Goal: Find specific page/section: Find specific page/section

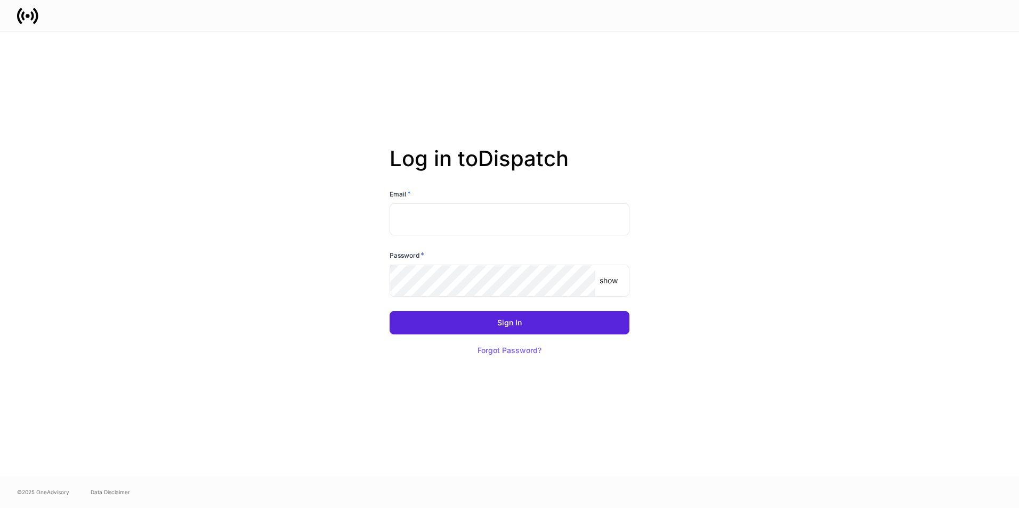
type input "**********"
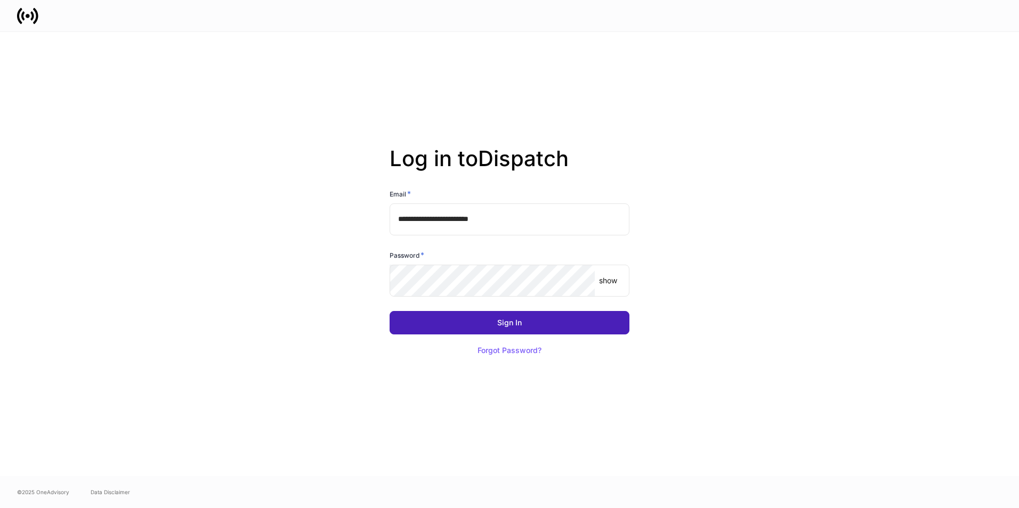
click at [535, 326] on button "Sign In" at bounding box center [510, 322] width 240 height 23
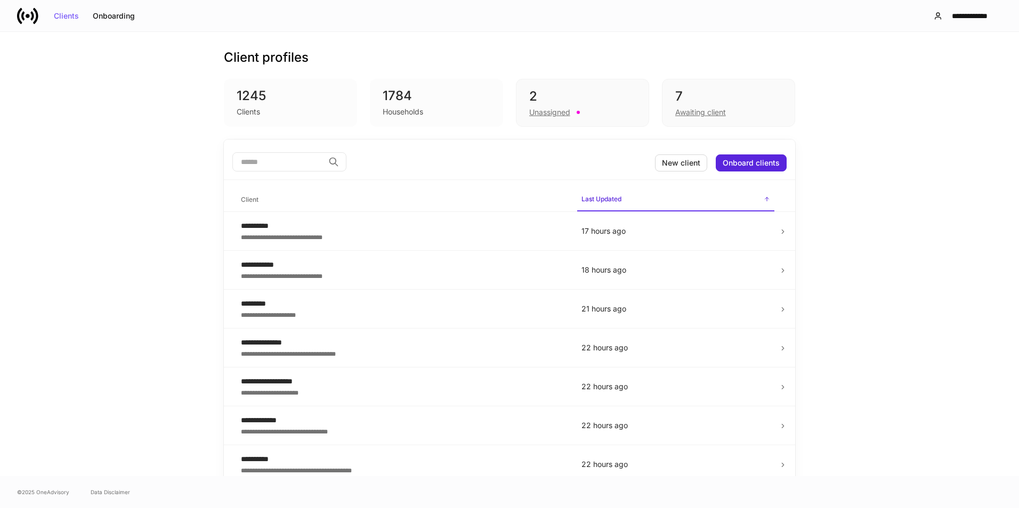
click at [585, 94] on div "2" at bounding box center [582, 96] width 107 height 17
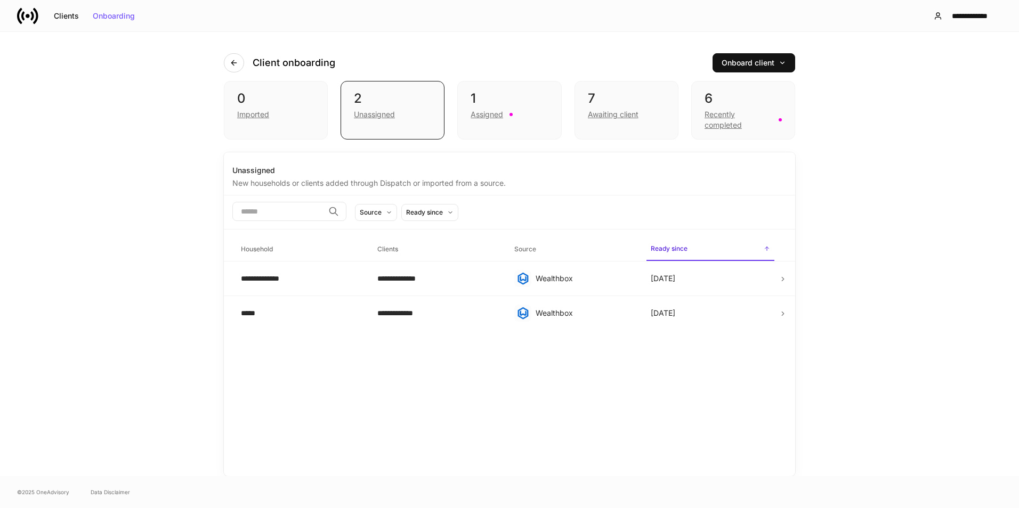
click at [513, 90] on div "1 Assigned" at bounding box center [509, 110] width 104 height 59
